Goal: Task Accomplishment & Management: Use online tool/utility

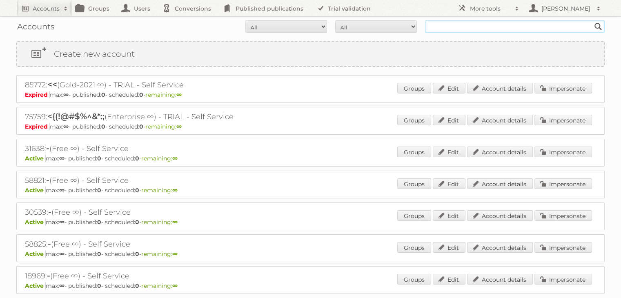
click at [482, 29] on input "text" at bounding box center [515, 26] width 180 height 12
type input "es partners"
click at [592, 20] on input "Search" at bounding box center [598, 26] width 12 height 12
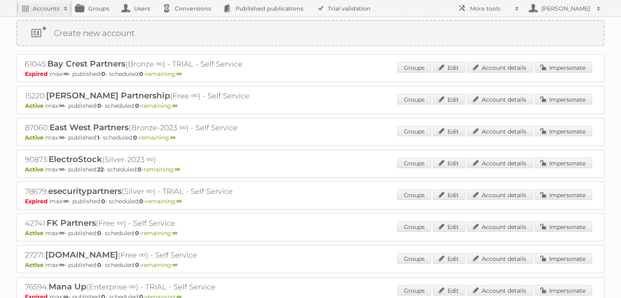
scroll to position [41, 0]
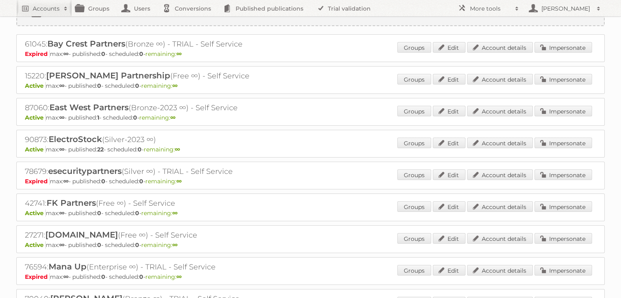
click at [561, 147] on p "Active max: ∞ - published: 22 - scheduled: 0 - remaining: ∞" at bounding box center [311, 149] width 572 height 7
click at [567, 143] on link "Impersonate" at bounding box center [564, 143] width 58 height 11
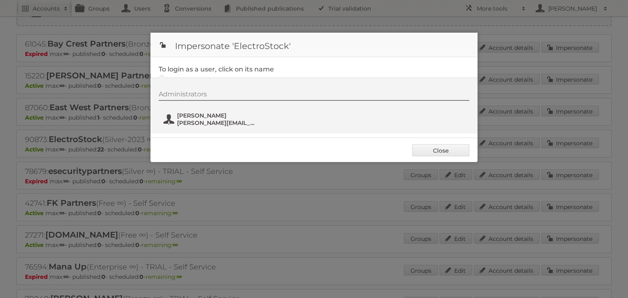
click at [212, 116] on span "Nick Halliday" at bounding box center [216, 115] width 79 height 7
